Goal: Use online tool/utility: Utilize a website feature to perform a specific function

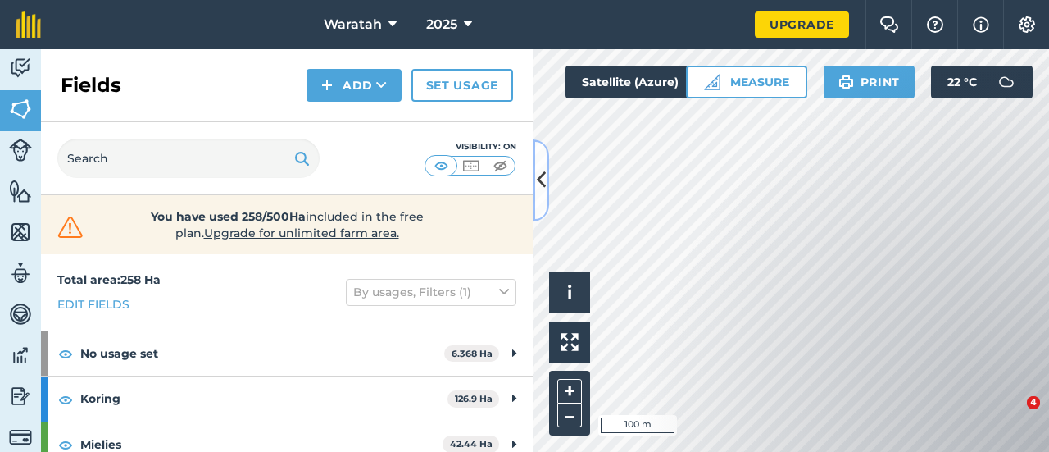
drag, startPoint x: 0, startPoint y: 0, endPoint x: 535, endPoint y: 182, distance: 565.5
click at [535, 182] on button at bounding box center [541, 180] width 16 height 82
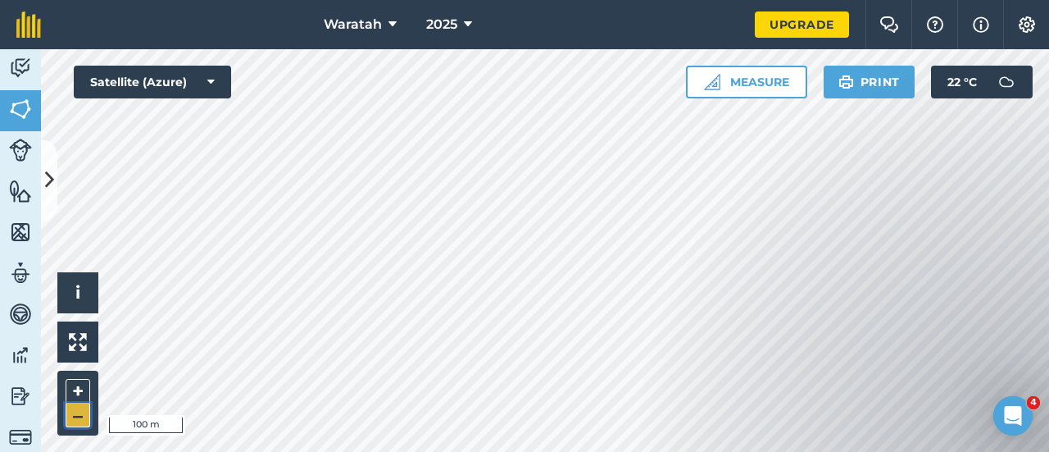
click at [75, 414] on button "–" at bounding box center [78, 415] width 25 height 24
click at [83, 414] on button "–" at bounding box center [78, 415] width 25 height 24
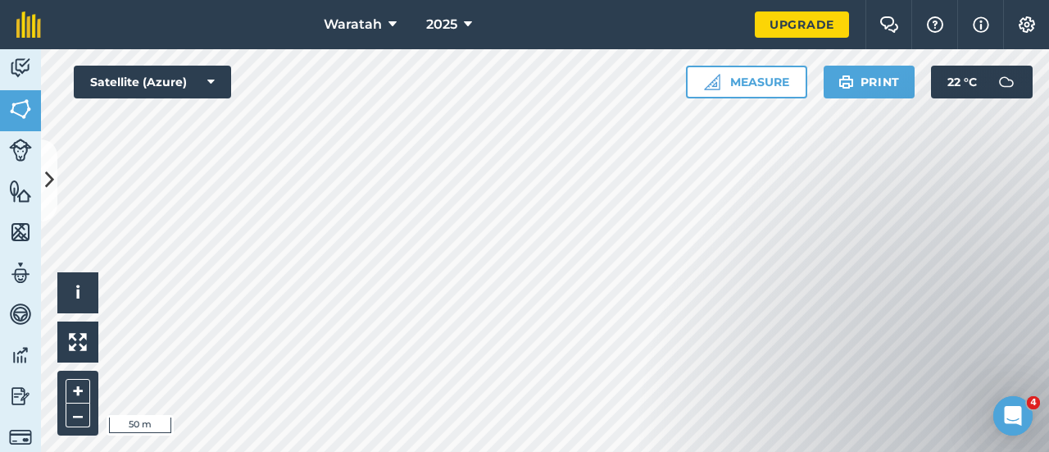
click at [731, 451] on html "Waratah 2025 Upgrade Farm Chat Help Info Settings Map printing is not available…" at bounding box center [524, 226] width 1049 height 452
click at [702, 37] on div "Waratah 2025 Upgrade Farm Chat Help Info Settings Map printing is not available…" at bounding box center [524, 226] width 1049 height 452
click at [47, 189] on icon at bounding box center [49, 180] width 9 height 29
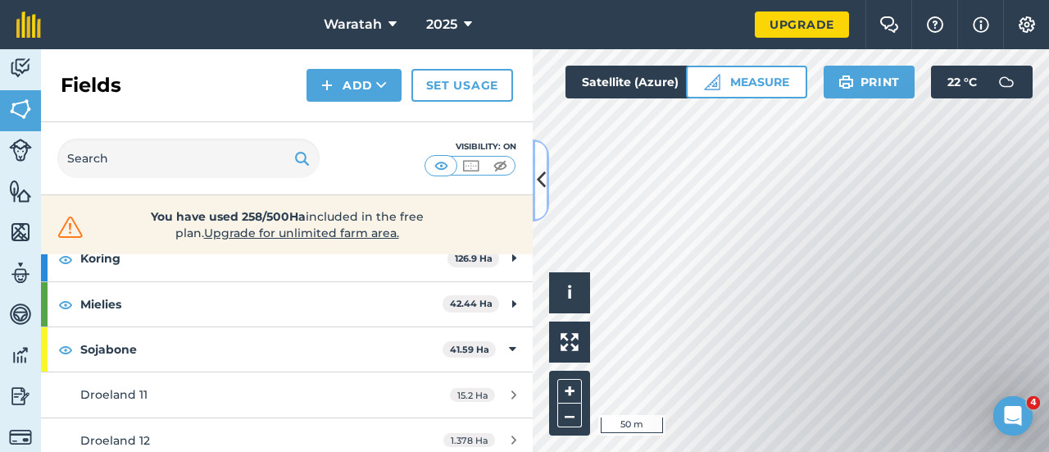
scroll to position [171, 0]
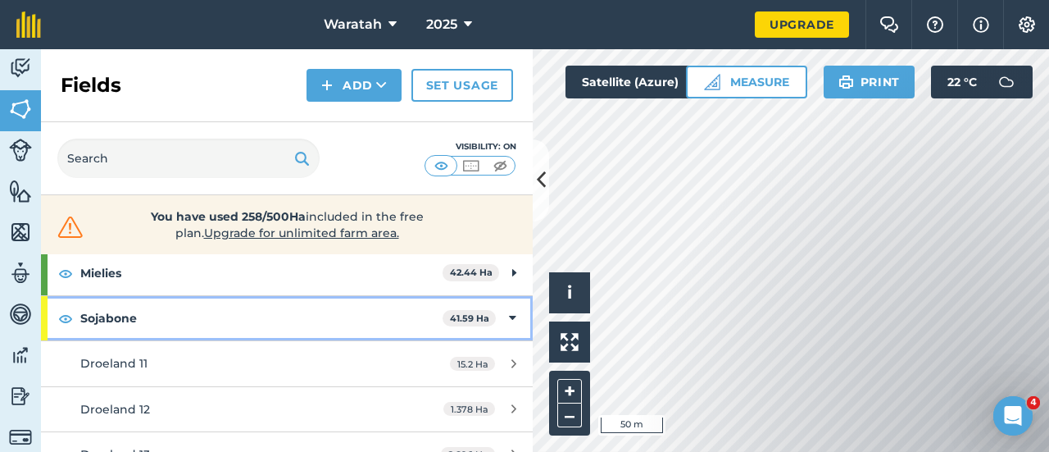
click at [491, 316] on div "Sojabone 41.59 Ha" at bounding box center [287, 318] width 492 height 44
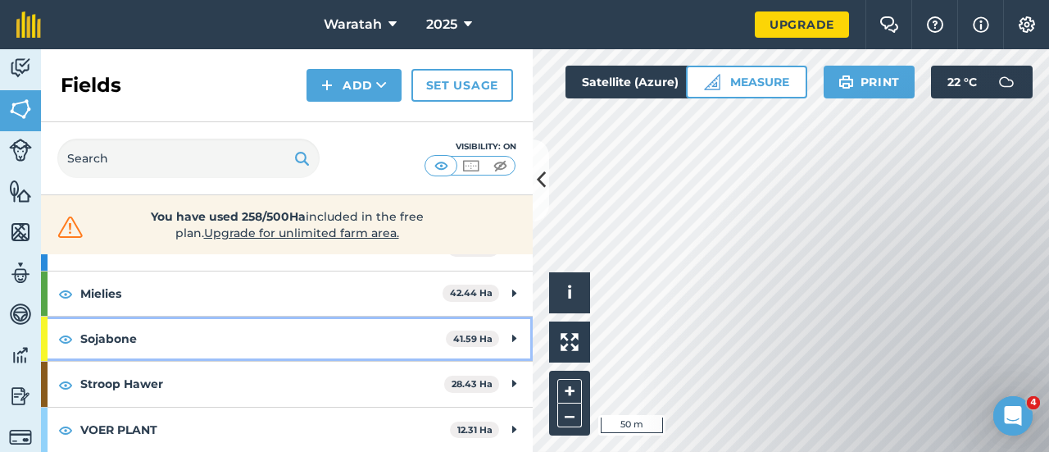
scroll to position [148, 0]
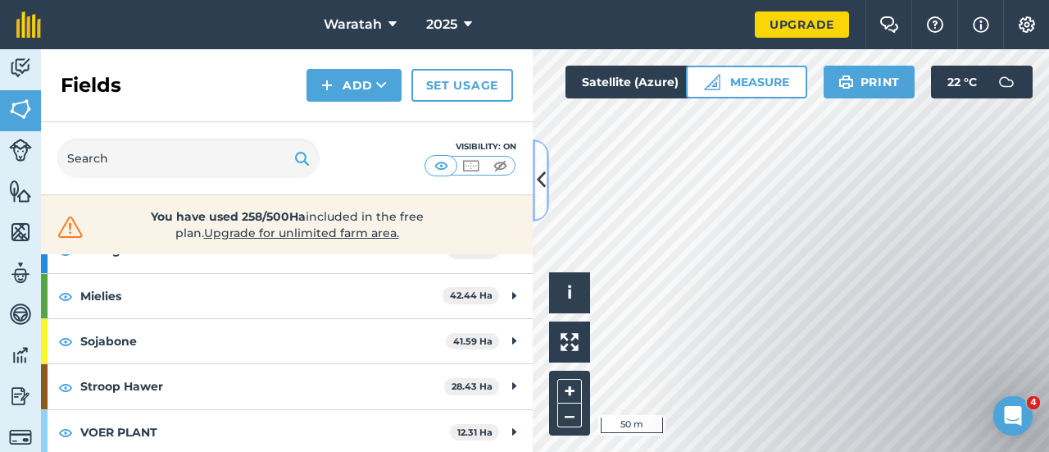
click at [539, 158] on button at bounding box center [541, 180] width 16 height 82
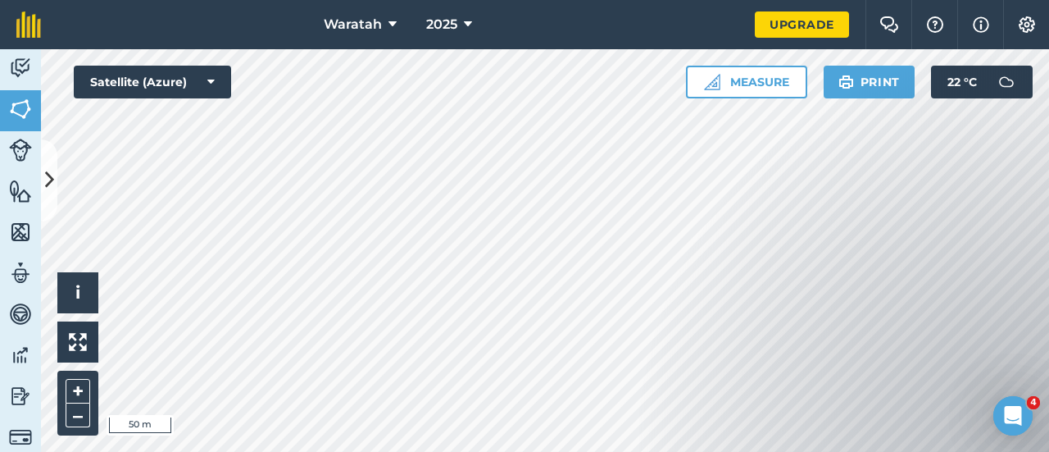
click at [57, 417] on div "+ –" at bounding box center [77, 403] width 41 height 65
click at [69, 416] on button "–" at bounding box center [78, 415] width 25 height 24
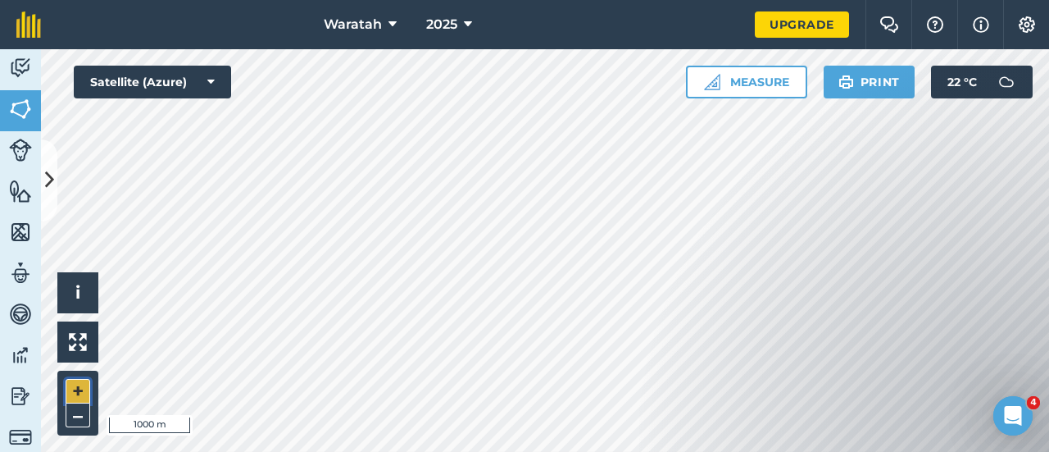
click at [72, 395] on button "+" at bounding box center [78, 391] width 25 height 25
click at [46, 180] on icon at bounding box center [49, 180] width 9 height 29
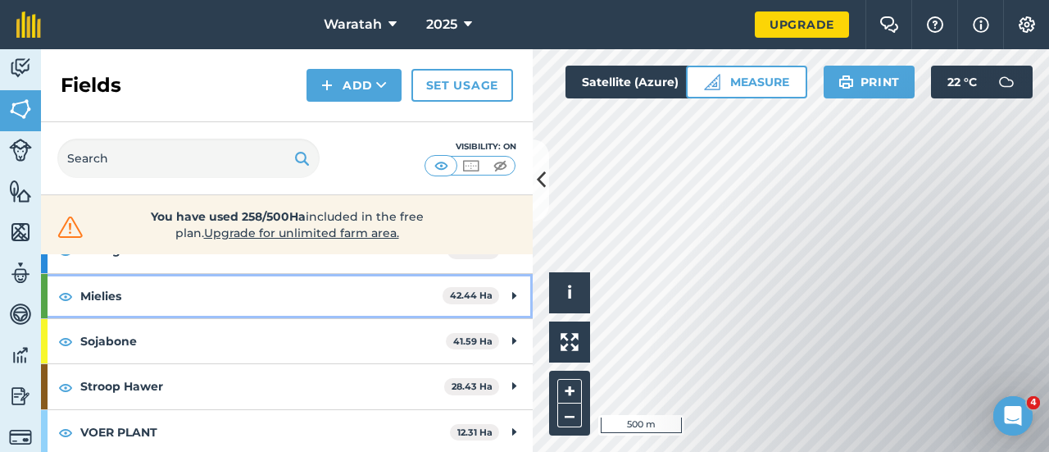
click at [512, 294] on icon at bounding box center [514, 296] width 4 height 18
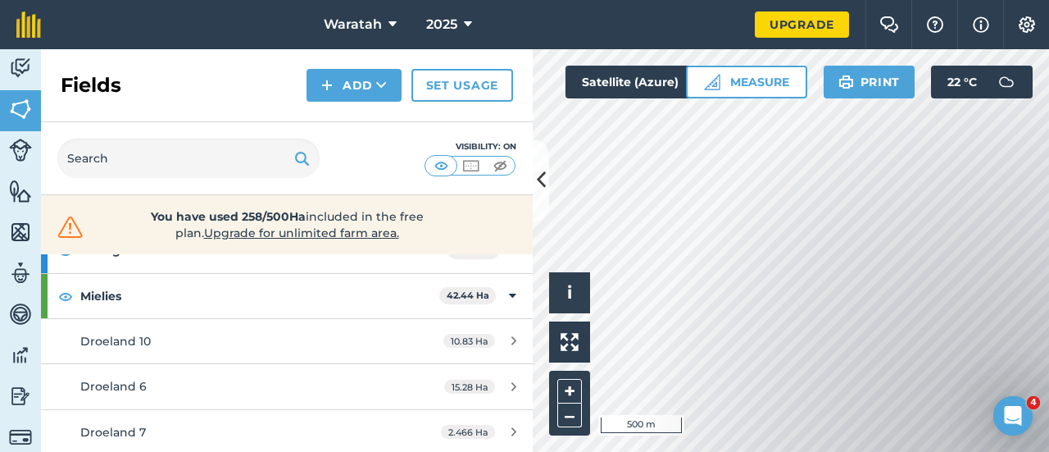
click at [394, 184] on div "Visibility: On" at bounding box center [287, 158] width 492 height 73
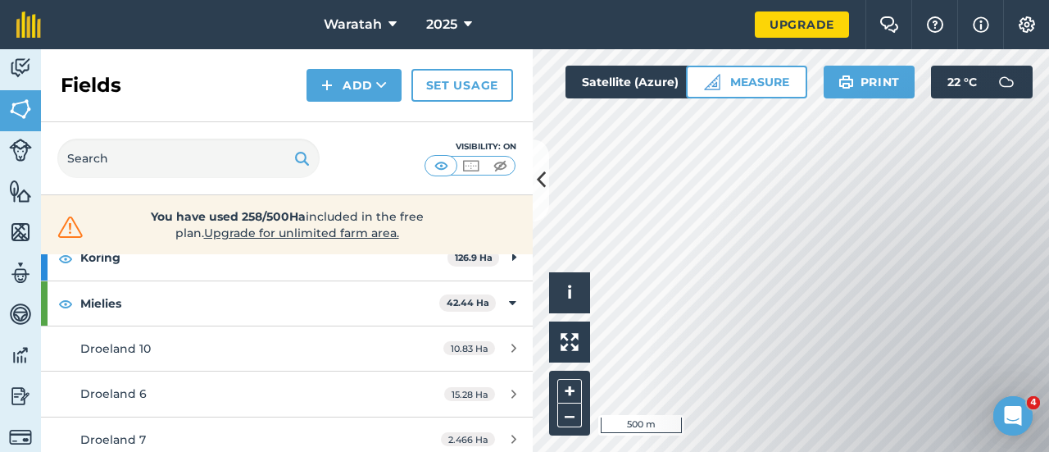
scroll to position [139, 0]
click at [545, 176] on icon at bounding box center [541, 180] width 9 height 29
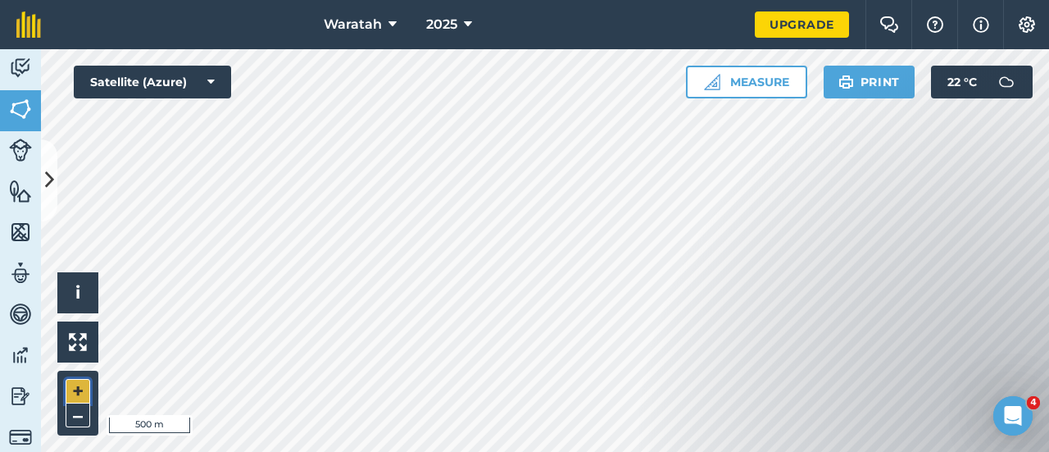
click at [80, 389] on button "+" at bounding box center [78, 391] width 25 height 25
click at [80, 387] on button "+" at bounding box center [78, 391] width 25 height 25
click at [762, 84] on button "Measure" at bounding box center [746, 82] width 121 height 33
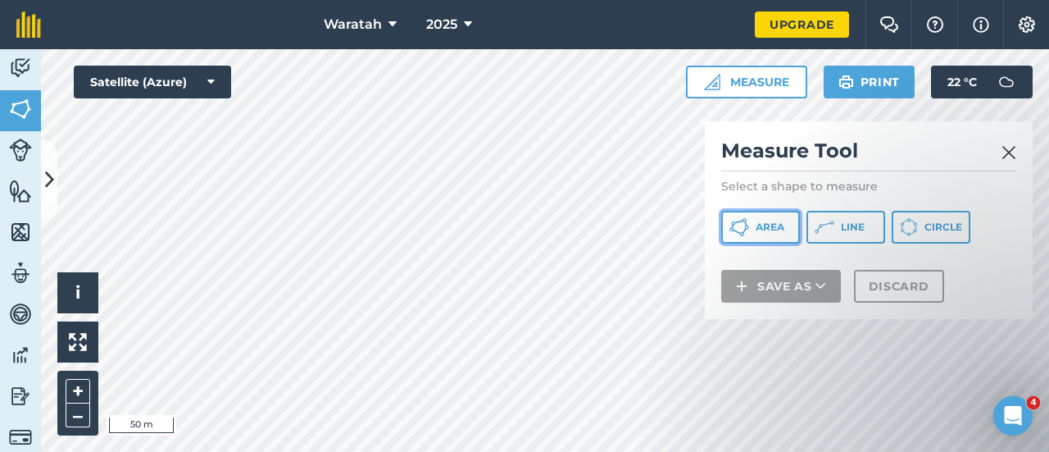
click at [773, 228] on span "Area" at bounding box center [770, 227] width 29 height 13
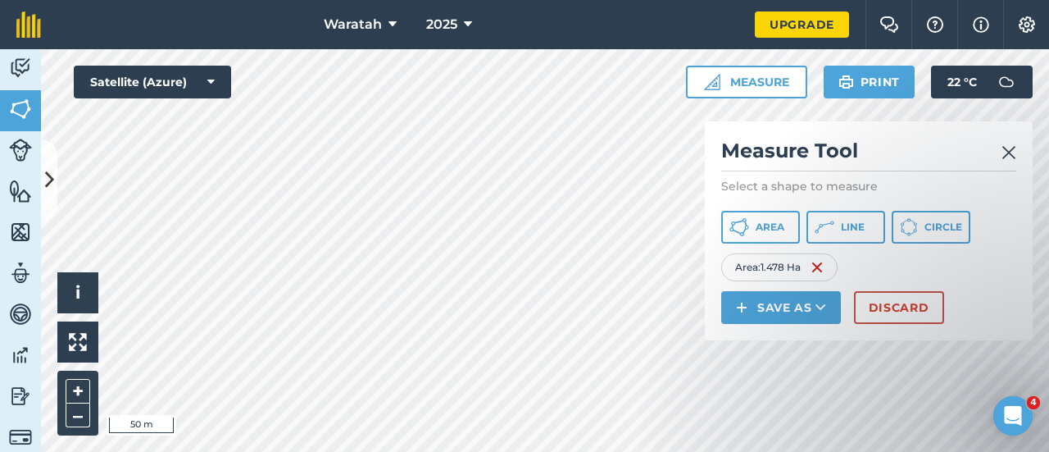
click at [1005, 148] on img at bounding box center [1009, 153] width 15 height 20
